Goal: Transaction & Acquisition: Purchase product/service

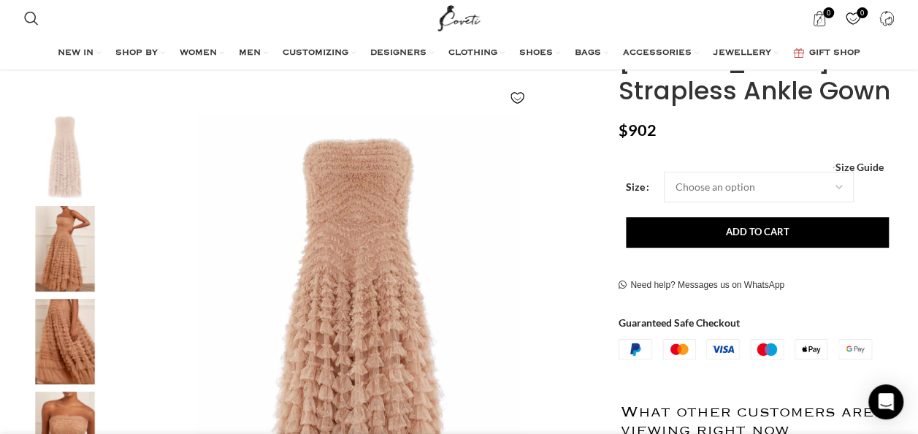
scroll to position [146, 0]
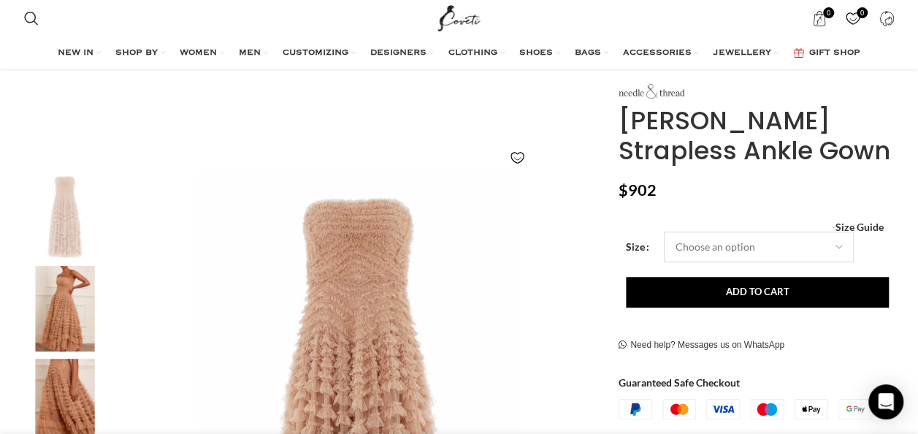
click at [706, 245] on select "Choose an option 4 UK 6 UK 8 UK 10 UK 12 UK 14 UK 16 UK 18 UK 20 UK 22 UK 24 UK" at bounding box center [759, 246] width 190 height 31
click at [567, 345] on img "1 / 4" at bounding box center [359, 416] width 484 height 484
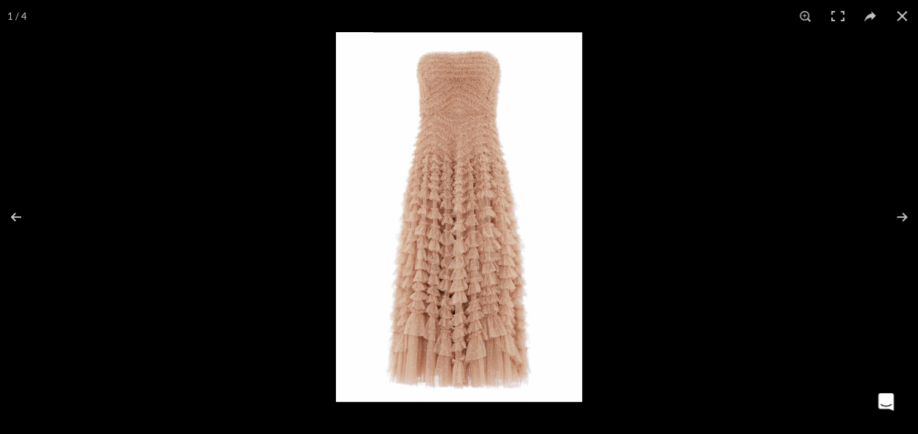
scroll to position [0, 0]
click at [169, 256] on div at bounding box center [459, 217] width 918 height 434
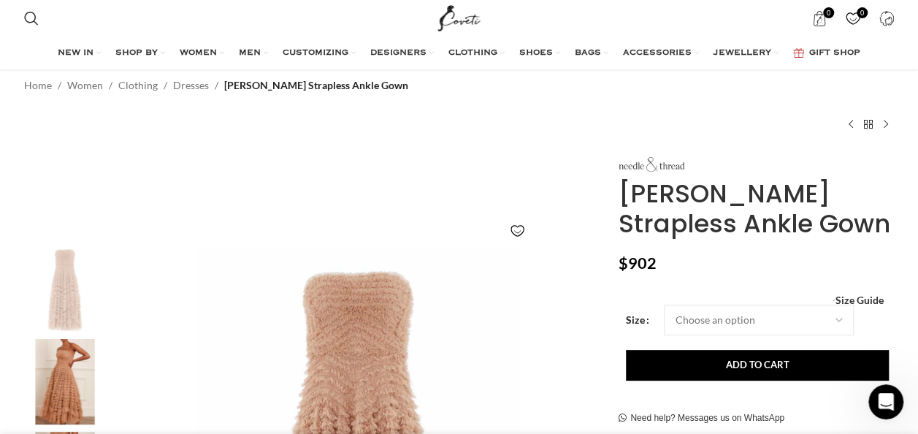
scroll to position [0, 615]
click at [182, 87] on link "Dresses" at bounding box center [191, 85] width 36 height 16
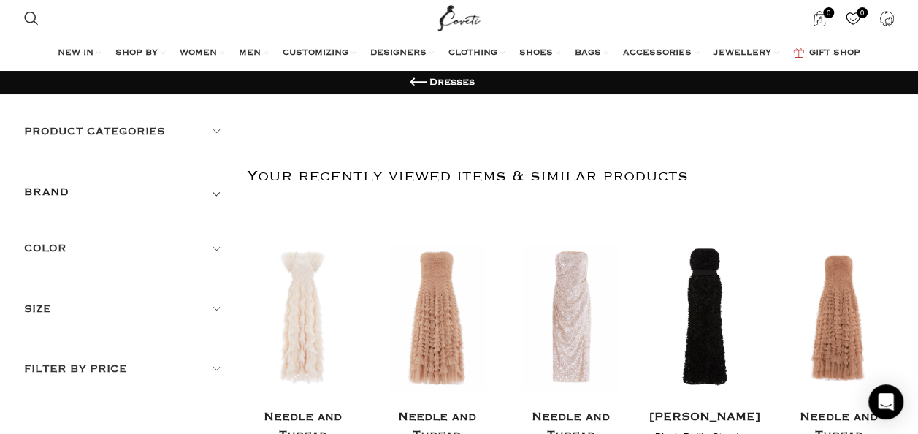
click at [128, 194] on div "BRAND" at bounding box center [125, 196] width 202 height 26
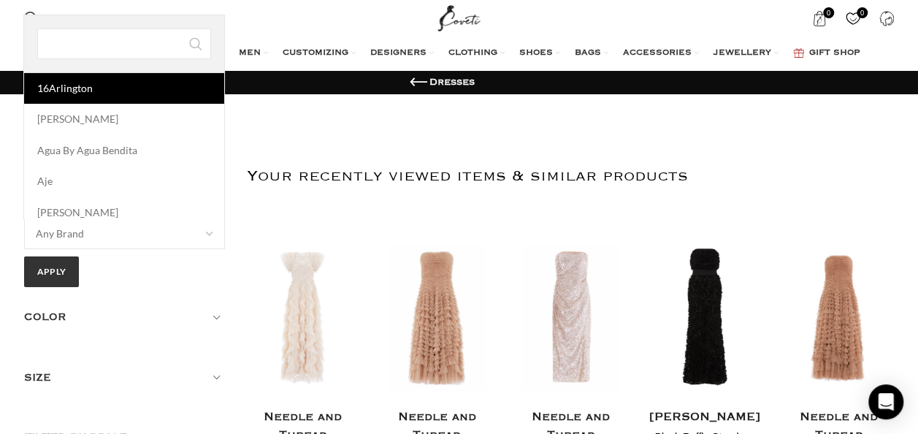
click at [114, 229] on span "Any Brand" at bounding box center [125, 233] width 200 height 29
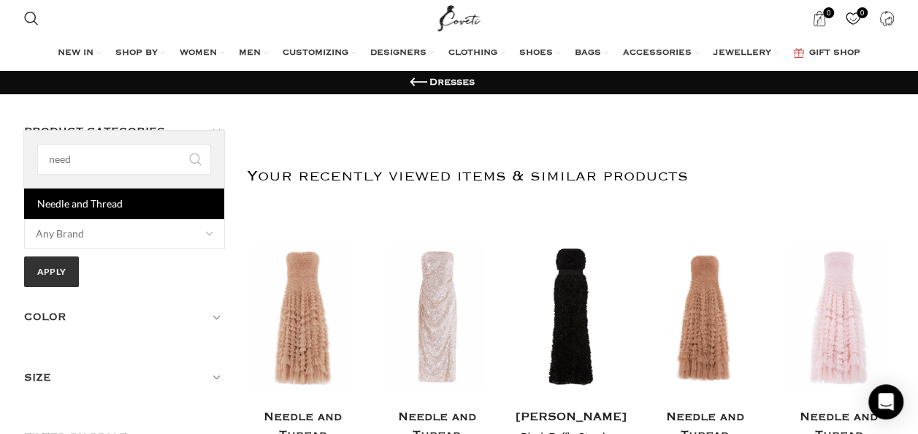
type input "need"
select select "needle-and-thread"
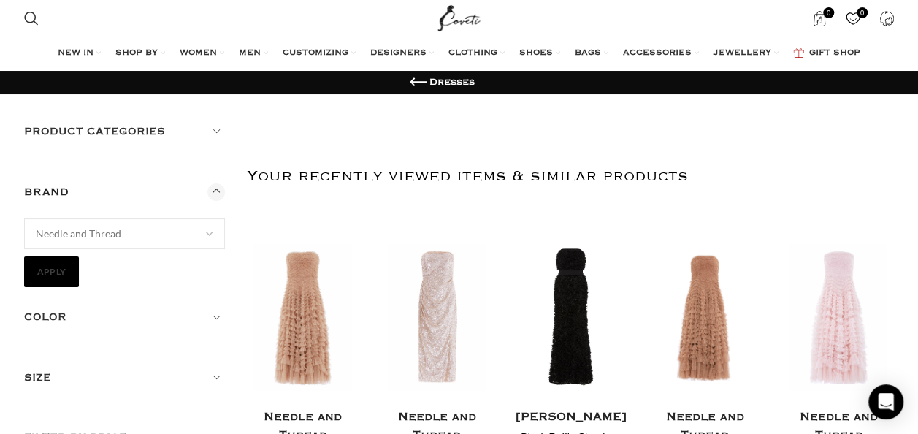
click at [72, 263] on button "Apply" at bounding box center [51, 271] width 55 height 31
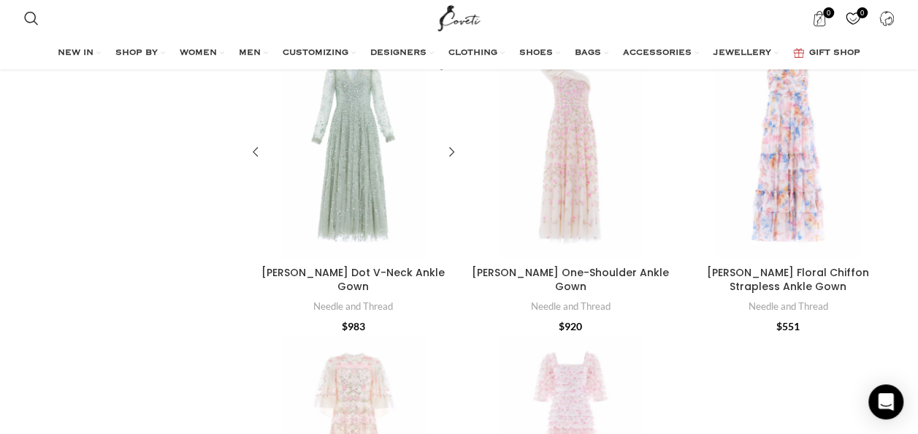
scroll to position [4965, 0]
